Goal: Task Accomplishment & Management: Manage account settings

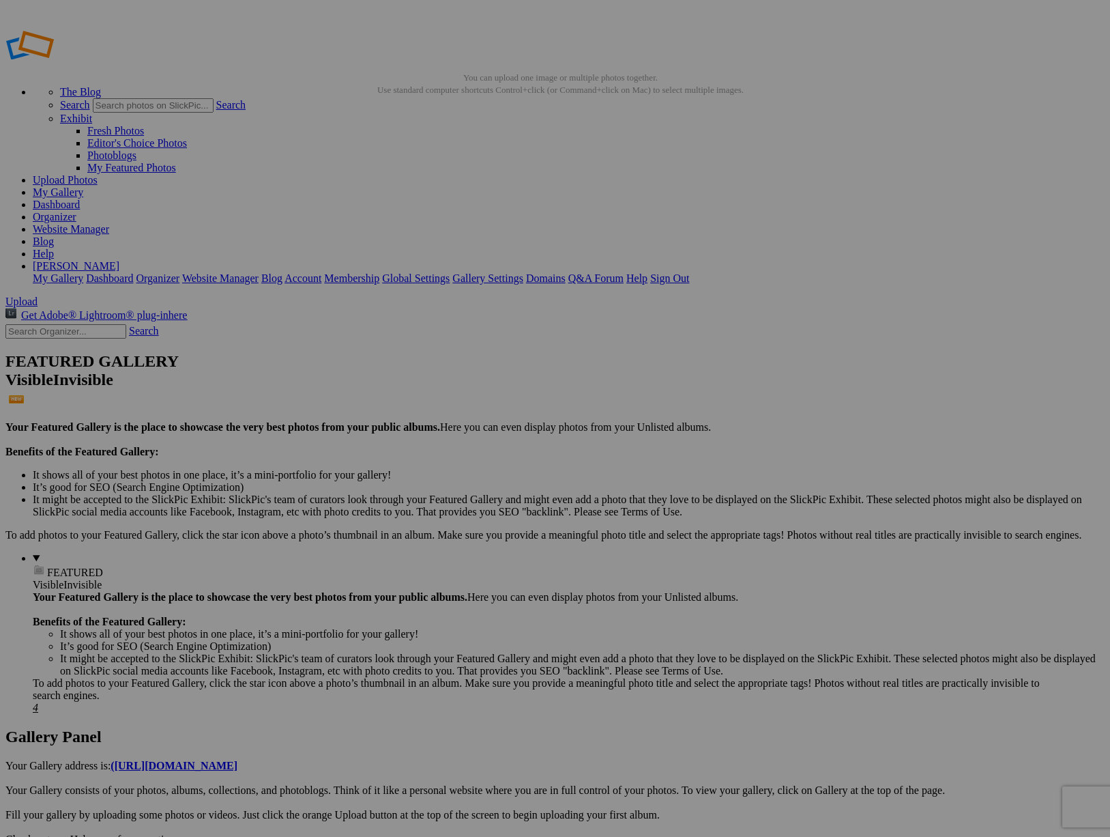
type input "Aster Photo Shoot"
click at [433, 487] on link "Create" at bounding box center [419, 493] width 29 height 12
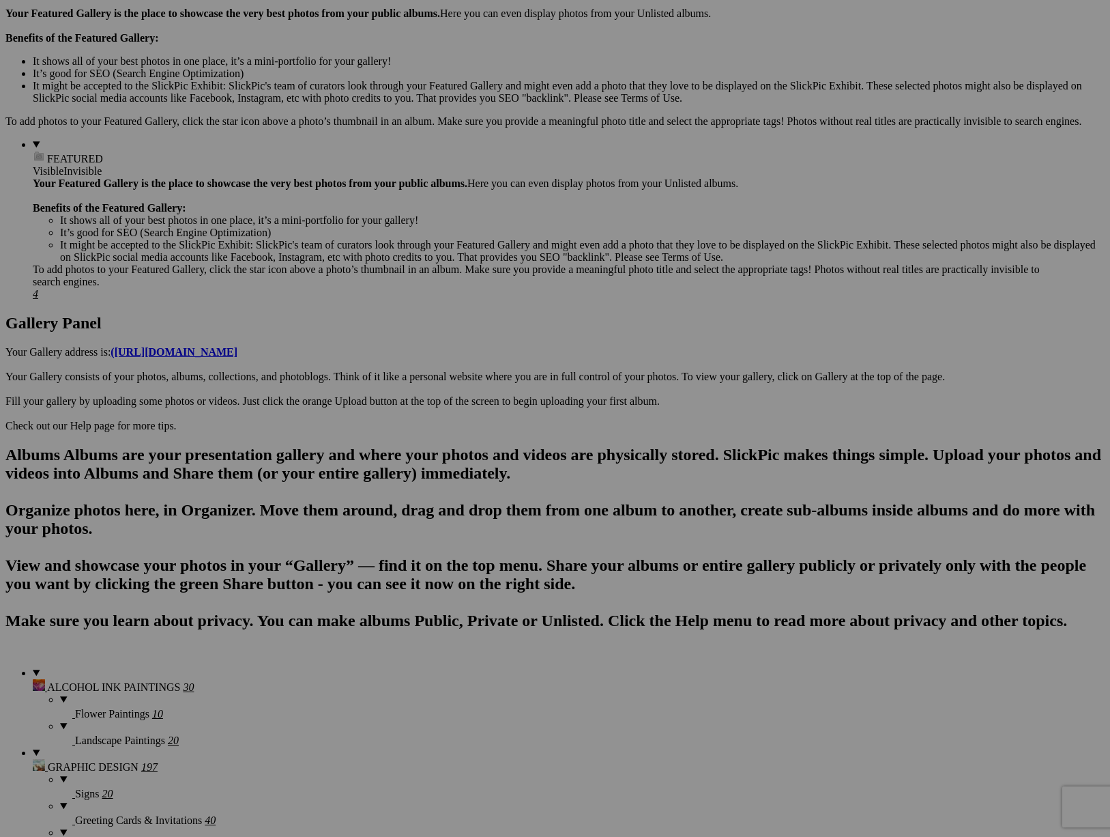
scroll to position [412, 0]
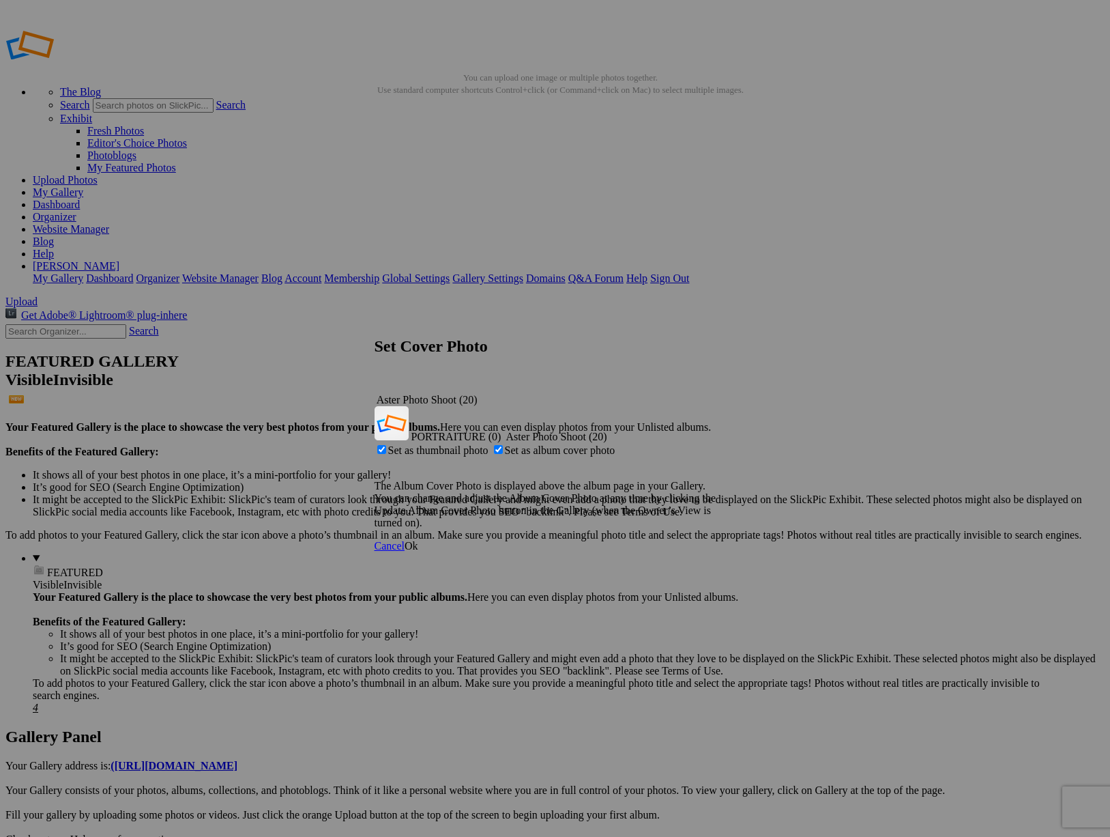
click at [544, 444] on span "Set as album cover photo" at bounding box center [560, 450] width 111 height 12
click at [503, 445] on input "Set as album cover photo" at bounding box center [498, 449] width 9 height 9
checkbox input "false"
click at [418, 540] on span "Ok" at bounding box center [412, 546] width 14 height 12
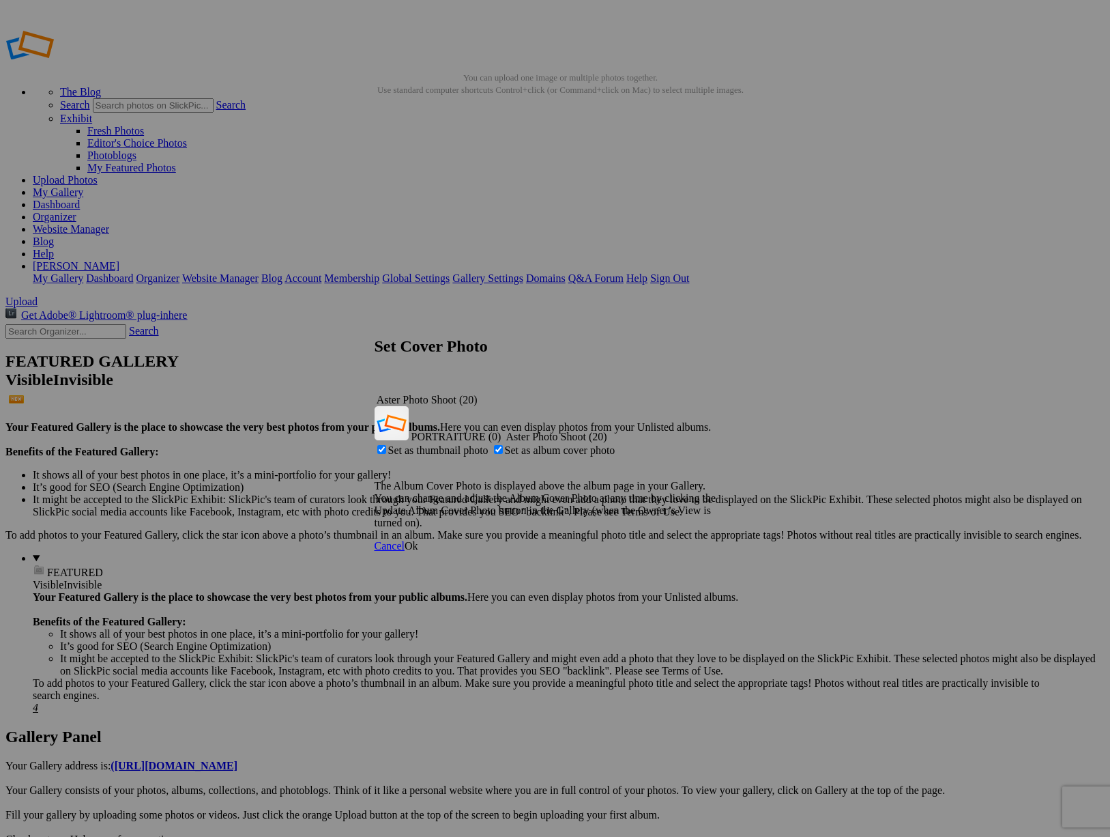
click at [489, 444] on span "Set as thumbnail photo" at bounding box center [438, 450] width 100 height 12
click at [386, 445] on input "Set as thumbnail photo" at bounding box center [381, 449] width 9 height 9
checkbox input "false"
click at [418, 540] on span "Ok" at bounding box center [412, 546] width 14 height 12
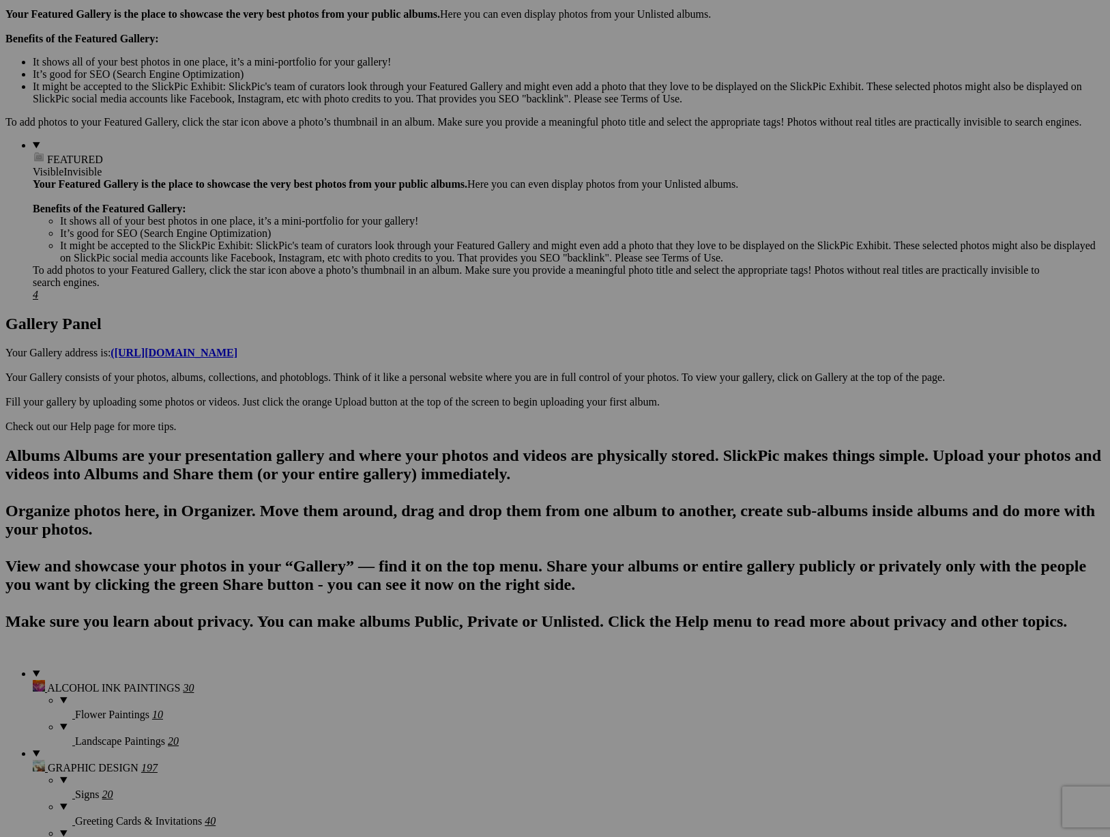
scroll to position [412, 0]
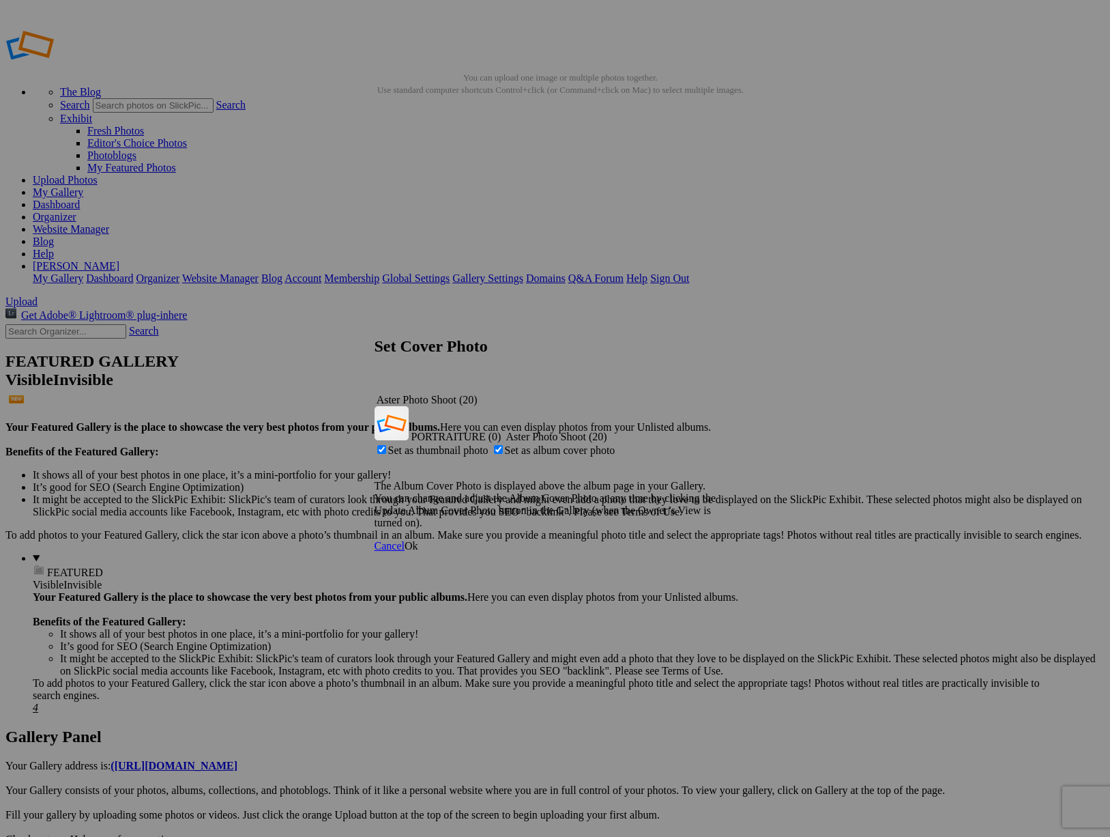
click at [551, 444] on span "Set as album cover photo" at bounding box center [560, 450] width 111 height 12
click at [503, 445] on input "Set as album cover photo" at bounding box center [498, 449] width 9 height 9
checkbox input "false"
click at [418, 540] on span "Ok" at bounding box center [412, 546] width 14 height 12
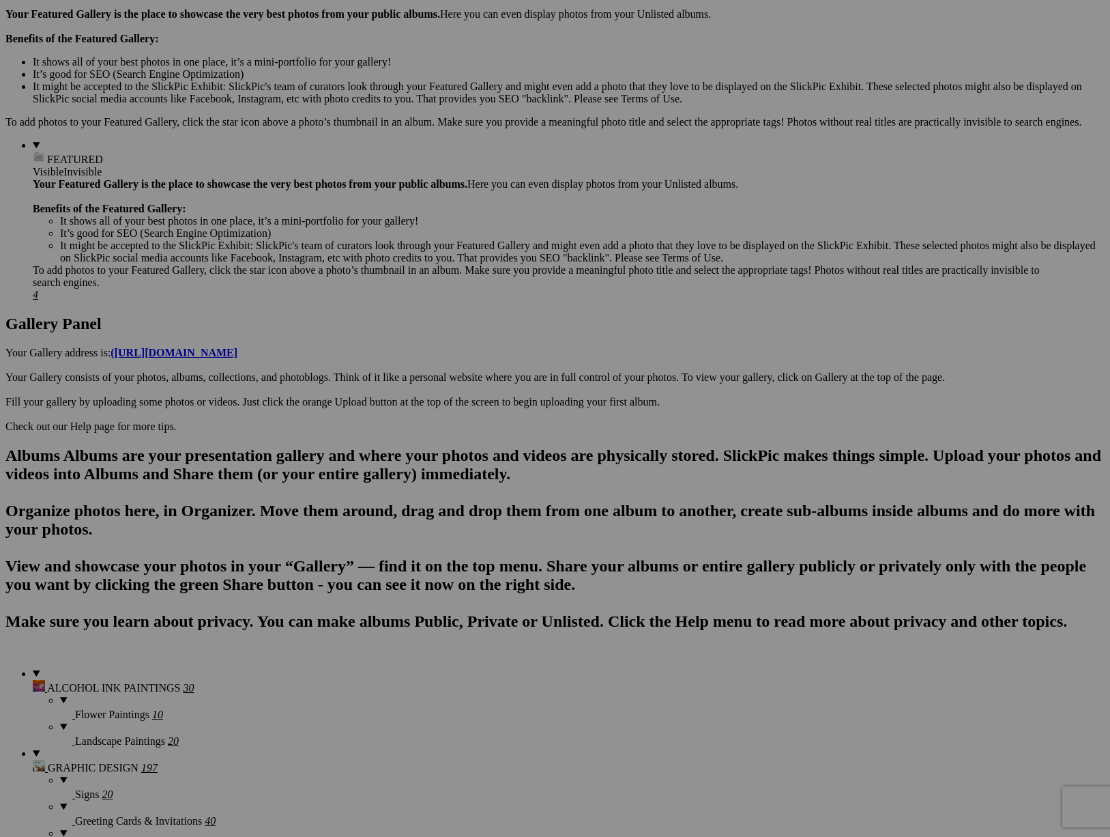
scroll to position [412, 0]
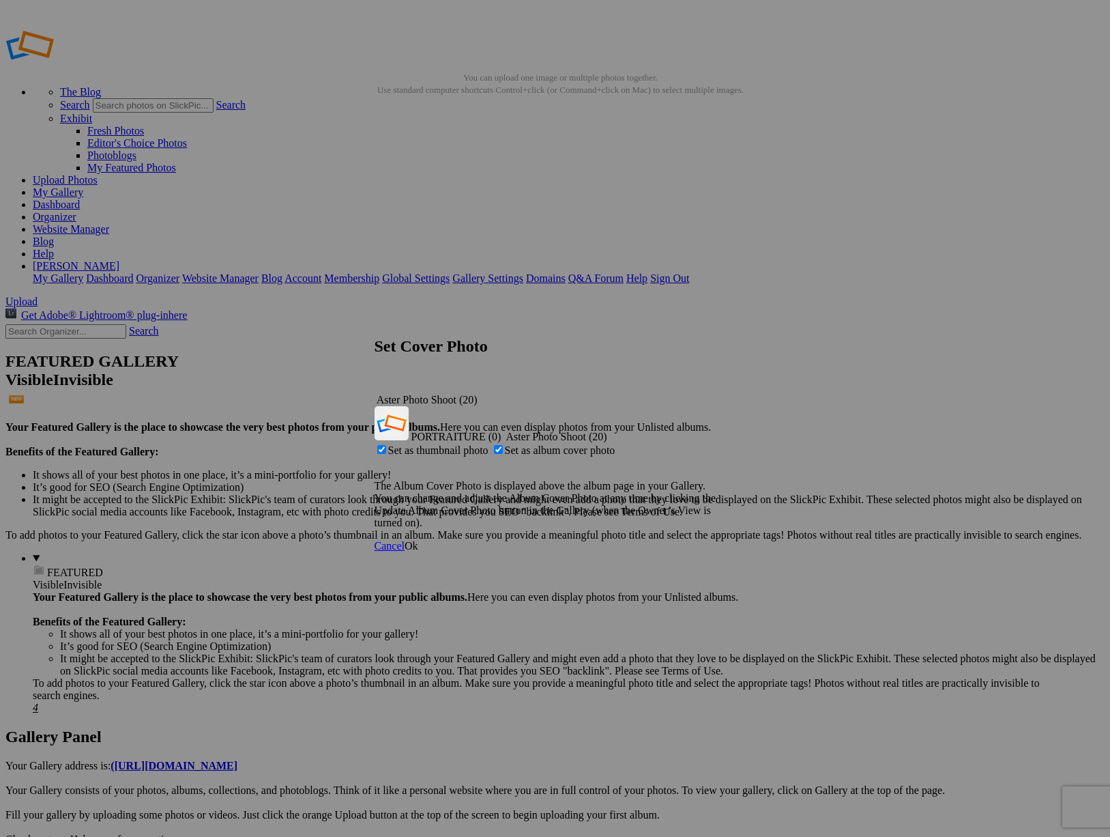
click at [541, 444] on span "Set as album cover photo" at bounding box center [560, 450] width 111 height 12
click at [503, 445] on input "Set as album cover photo" at bounding box center [498, 449] width 9 height 9
checkbox input "false"
click at [418, 540] on span "Ok" at bounding box center [412, 546] width 14 height 12
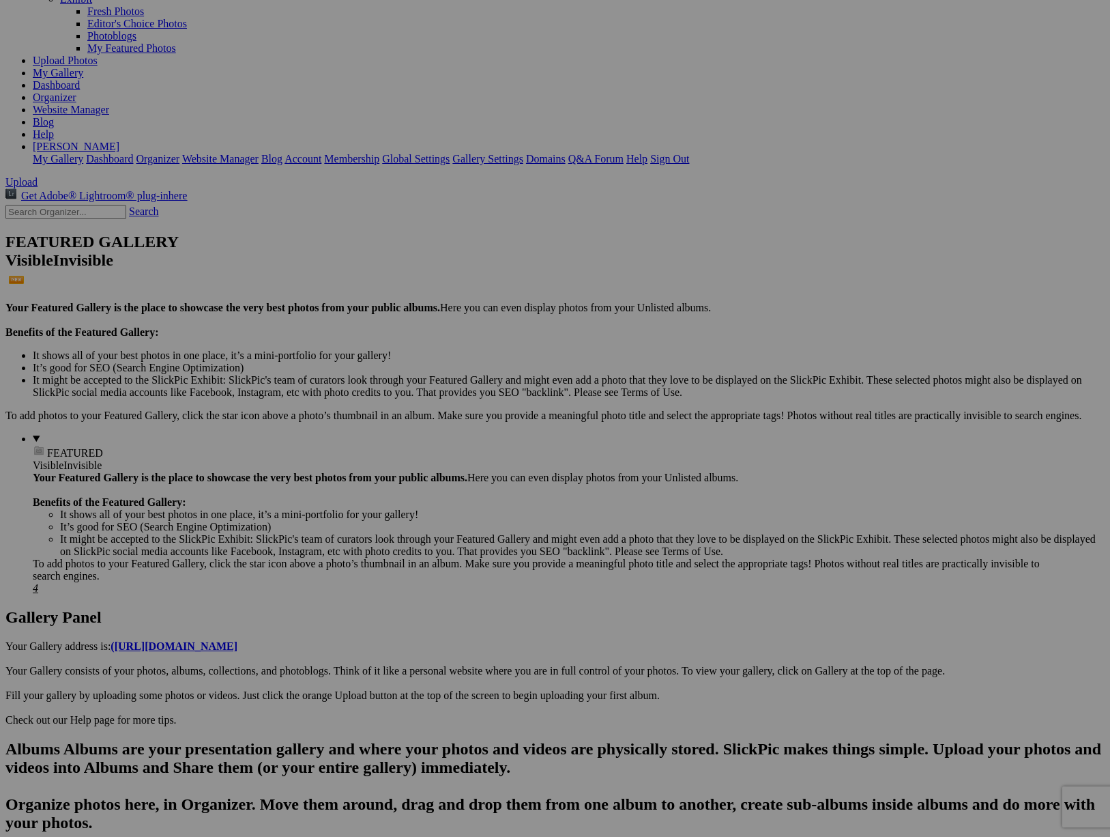
scroll to position [126, 0]
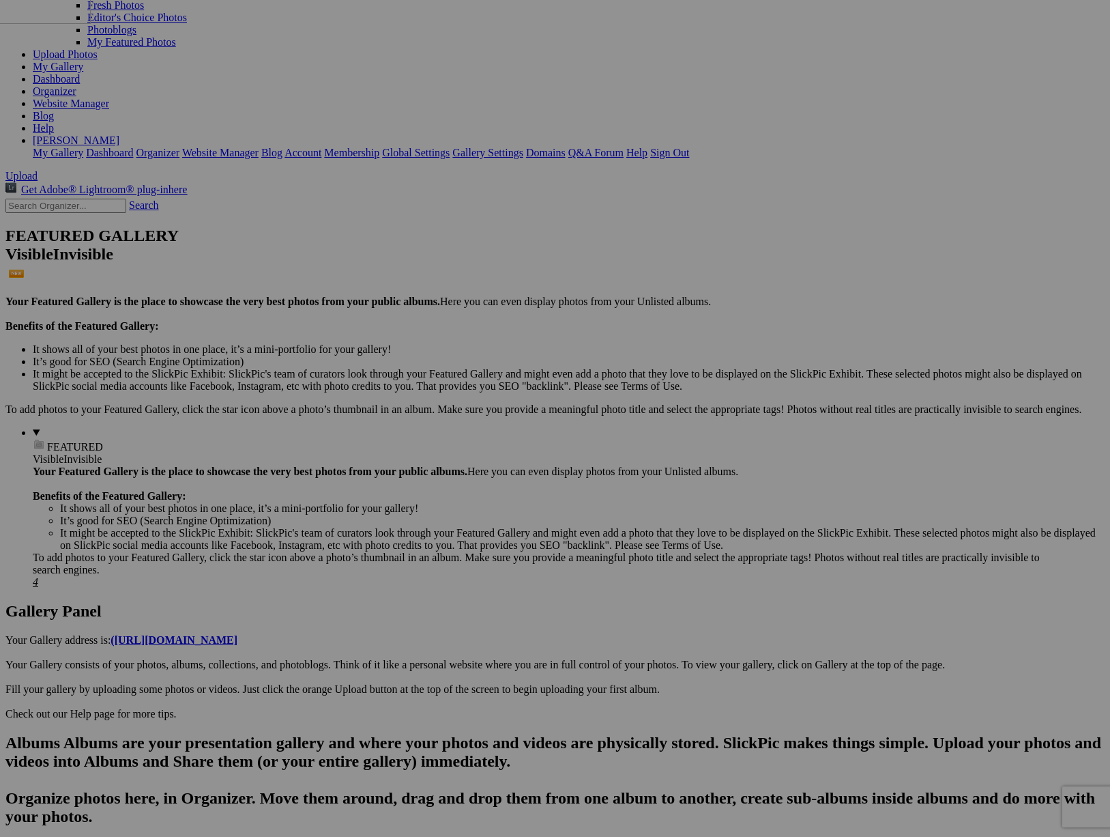
drag, startPoint x: 632, startPoint y: 734, endPoint x: 183, endPoint y: -79, distance: 929.3
drag, startPoint x: 381, startPoint y: 100, endPoint x: 224, endPoint y: 103, distance: 157.0
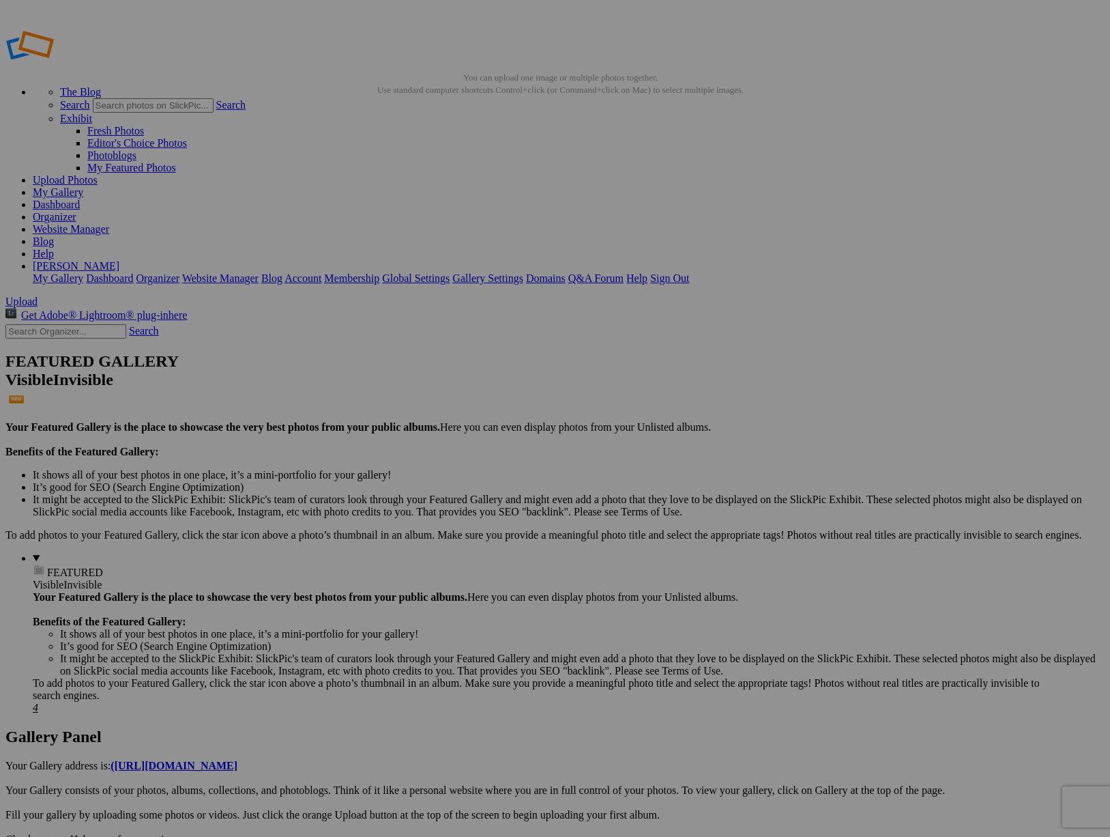
scroll to position [0, 0]
